Goal: Information Seeking & Learning: Learn about a topic

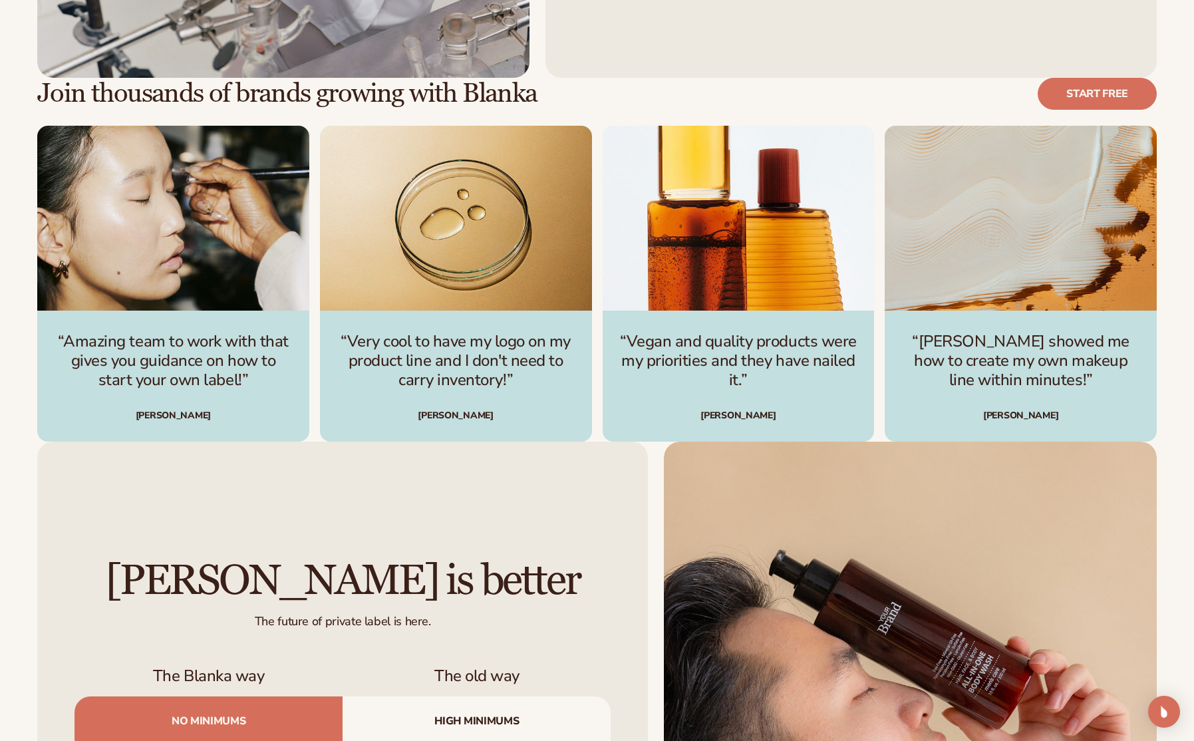
scroll to position [3759, 0]
